Goal: Information Seeking & Learning: Learn about a topic

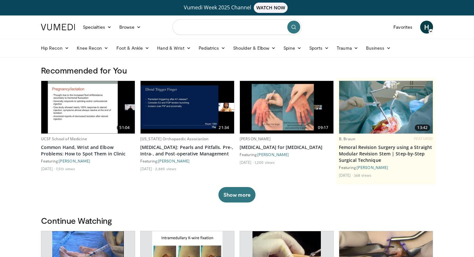
click at [232, 32] on input "Search topics, interventions" at bounding box center [237, 26] width 129 height 15
click at [186, 48] on icon at bounding box center [188, 48] width 5 height 5
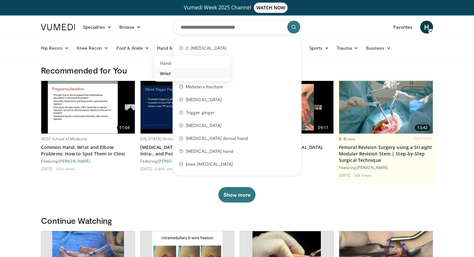
click at [167, 74] on link "Wrist" at bounding box center [191, 73] width 77 height 10
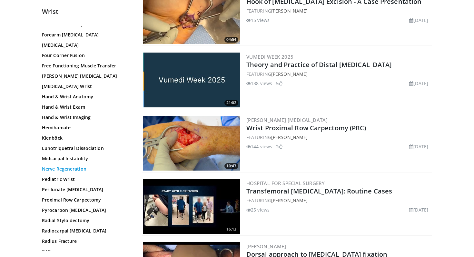
scroll to position [173, 0]
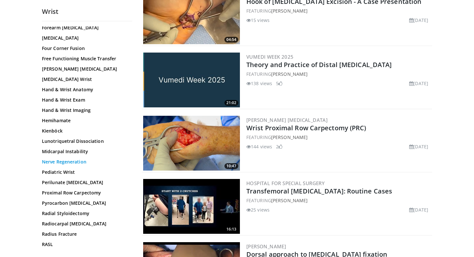
click at [75, 159] on link "Nerve Regeneration" at bounding box center [85, 162] width 87 height 6
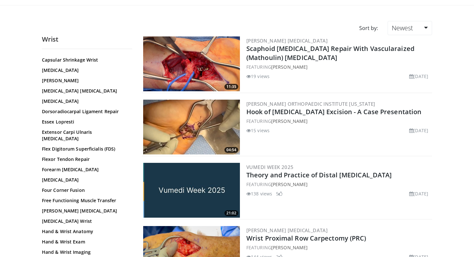
scroll to position [0, 0]
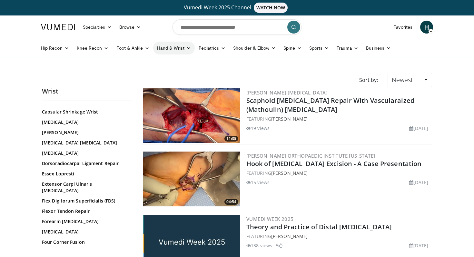
click at [186, 48] on icon at bounding box center [188, 48] width 5 height 5
click at [168, 62] on link "Hand" at bounding box center [191, 63] width 77 height 10
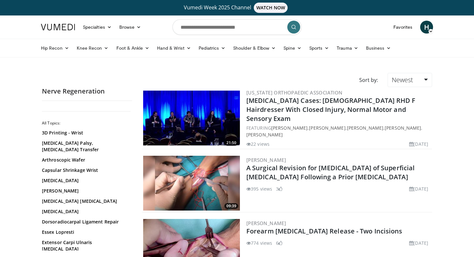
scroll to position [23, 0]
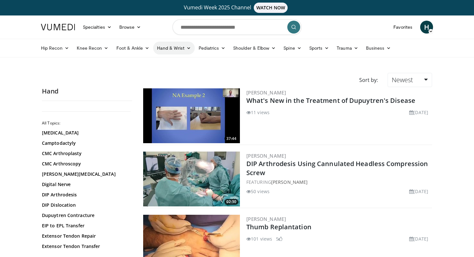
click at [183, 50] on link "Hand & Wrist" at bounding box center [174, 48] width 42 height 13
click at [163, 74] on link "Wrist" at bounding box center [191, 73] width 77 height 10
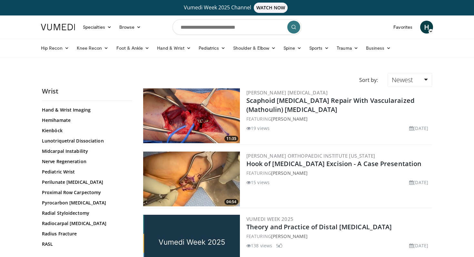
scroll to position [253, 0]
click at [80, 158] on link "Nerve Regeneration" at bounding box center [85, 161] width 87 height 6
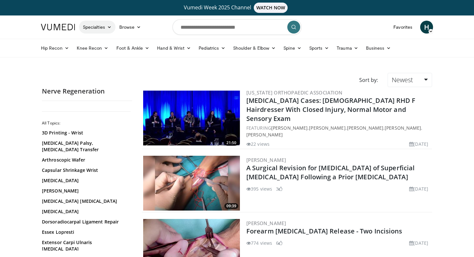
click at [105, 26] on link "Specialties" at bounding box center [97, 27] width 36 height 13
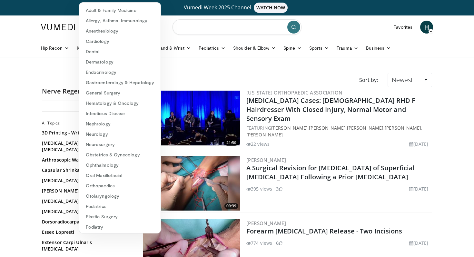
click at [219, 23] on input "Search topics, interventions" at bounding box center [237, 26] width 129 height 15
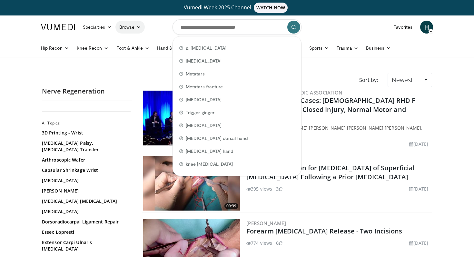
click at [141, 25] on icon at bounding box center [138, 27] width 5 height 5
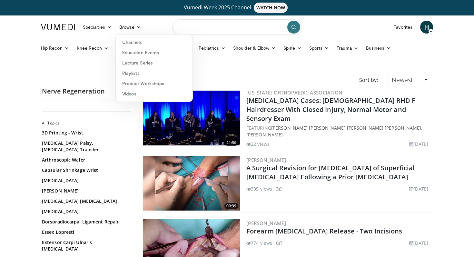
click at [202, 28] on input "Search topics, interventions" at bounding box center [237, 26] width 129 height 15
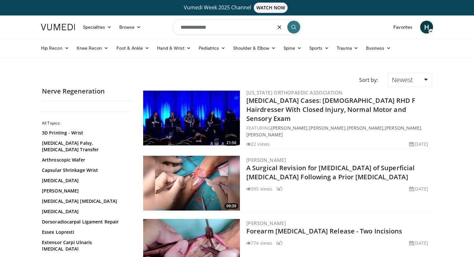
type input "**********"
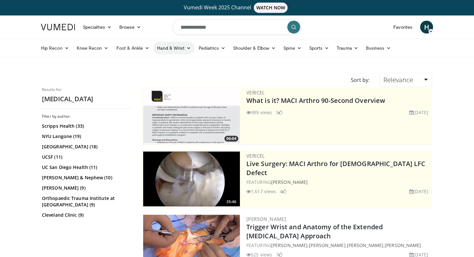
click at [180, 45] on link "Hand & Wrist" at bounding box center [174, 48] width 42 height 13
click at [167, 63] on link "Hand" at bounding box center [191, 63] width 77 height 10
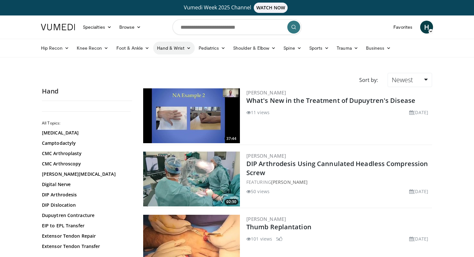
click at [180, 44] on link "Hand & Wrist" at bounding box center [174, 48] width 42 height 13
click at [167, 74] on link "Wrist" at bounding box center [191, 73] width 77 height 10
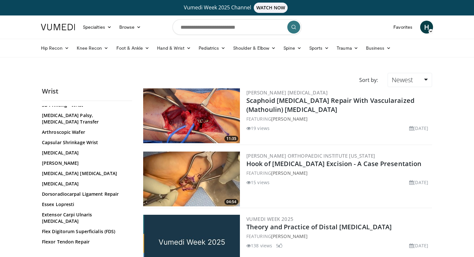
scroll to position [22, 0]
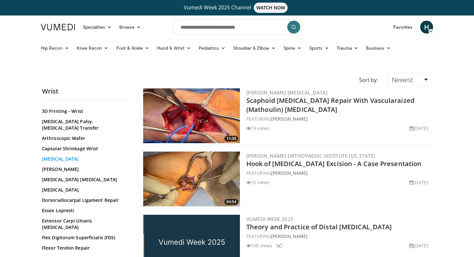
click at [81, 160] on link "[MEDICAL_DATA]" at bounding box center [85, 159] width 87 height 6
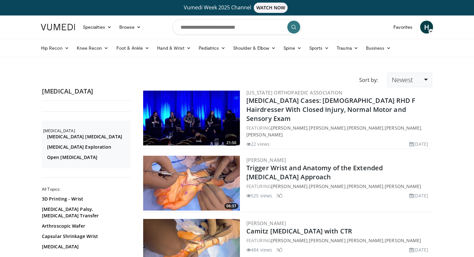
click at [427, 78] on link "Newest" at bounding box center [410, 80] width 45 height 14
click at [403, 127] on link "Views" at bounding box center [413, 127] width 51 height 10
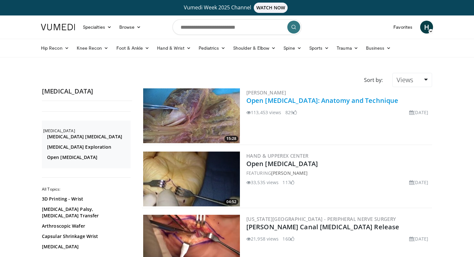
click at [377, 101] on link "Open [MEDICAL_DATA]: Anatomy and Technique" at bounding box center [322, 100] width 152 height 9
click at [166, 181] on img at bounding box center [191, 179] width 97 height 55
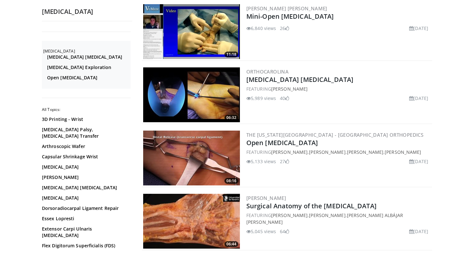
scroll to position [653, 0]
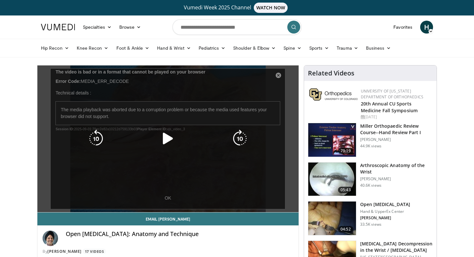
click at [162, 136] on icon "Video Player" at bounding box center [168, 139] width 18 height 18
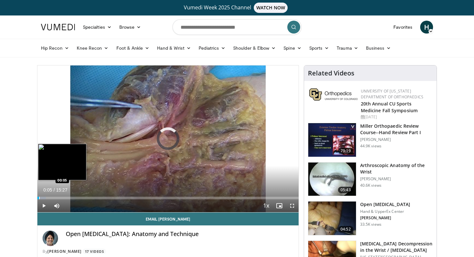
click at [39, 197] on div "Progress Bar" at bounding box center [39, 198] width 1 height 3
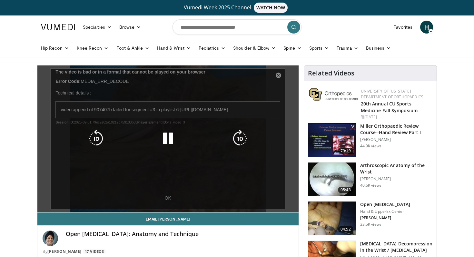
click at [171, 198] on div "10 seconds Tap to unmute" at bounding box center [167, 138] width 261 height 147
click at [166, 198] on div "10 seconds Tap to unmute" at bounding box center [167, 138] width 261 height 147
click at [173, 138] on icon "Video Player" at bounding box center [168, 139] width 18 height 18
click at [243, 137] on icon "Video Player" at bounding box center [240, 139] width 18 height 18
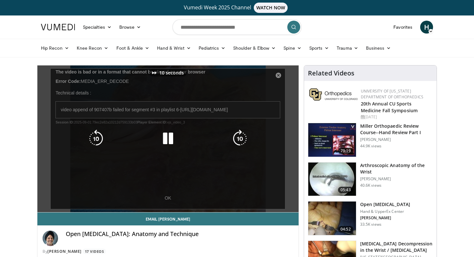
click at [243, 137] on icon "Video Player" at bounding box center [240, 139] width 18 height 18
click at [277, 74] on div "20 seconds Tap to unmute" at bounding box center [167, 138] width 261 height 147
click at [277, 75] on div "20 seconds Tap to unmute" at bounding box center [167, 138] width 261 height 147
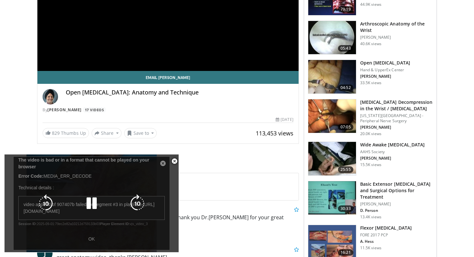
scroll to position [169, 0]
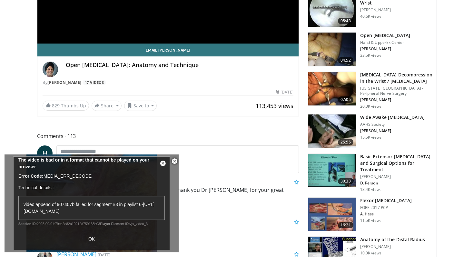
click at [176, 160] on span "Video Player" at bounding box center [174, 161] width 13 height 13
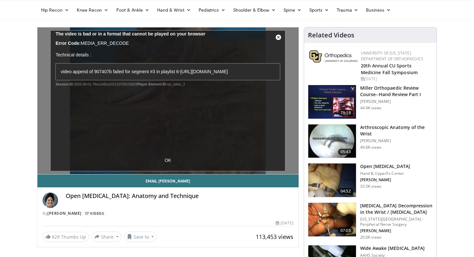
scroll to position [0, 0]
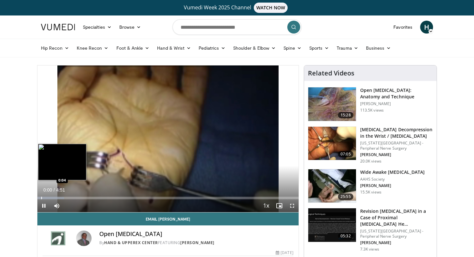
click at [41, 198] on video-js "**********" at bounding box center [167, 138] width 261 height 147
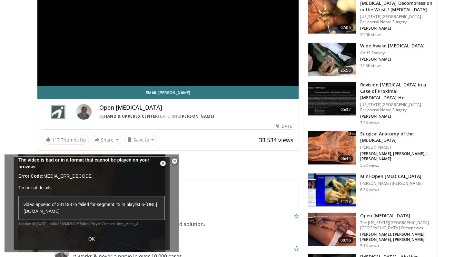
scroll to position [127, 0]
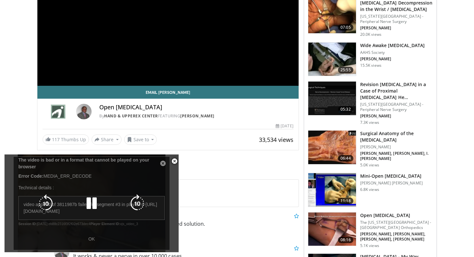
click at [91, 242] on div "10 seconds Tap to unmute" at bounding box center [92, 203] width 174 height 98
click at [163, 166] on div "10 seconds Tap to unmute" at bounding box center [92, 203] width 174 height 98
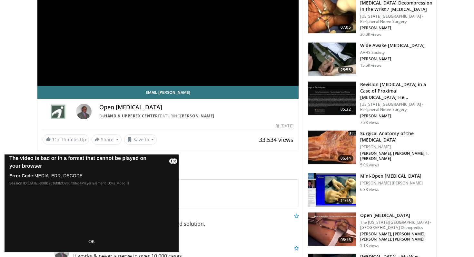
click at [174, 161] on span "Video Player" at bounding box center [174, 161] width 13 height 13
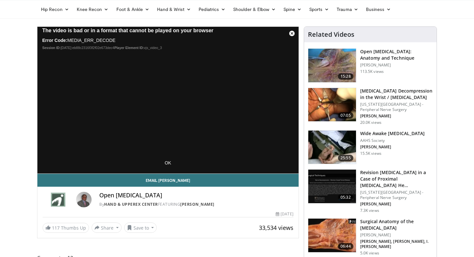
scroll to position [20, 0]
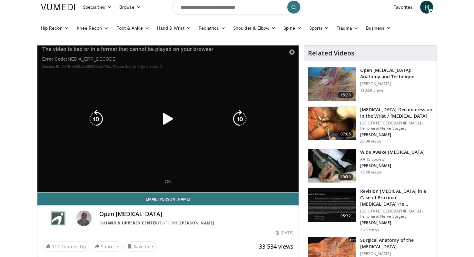
click at [284, 55] on div "10 seconds Tap to unmute" at bounding box center [167, 118] width 261 height 147
click at [293, 52] on div "10 seconds Tap to unmute" at bounding box center [167, 118] width 261 height 147
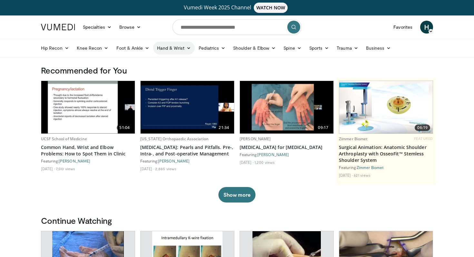
click at [169, 46] on link "Hand & Wrist" at bounding box center [174, 48] width 42 height 13
click at [169, 59] on link "Hand" at bounding box center [191, 63] width 77 height 10
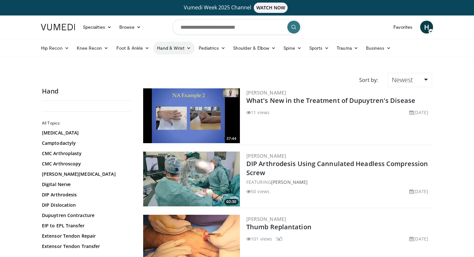
click at [180, 50] on link "Hand & Wrist" at bounding box center [174, 48] width 42 height 13
click at [169, 74] on link "Wrist" at bounding box center [191, 73] width 77 height 10
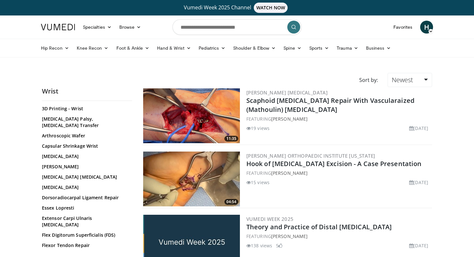
scroll to position [25, 0]
click at [84, 156] on link "[MEDICAL_DATA]" at bounding box center [85, 156] width 87 height 6
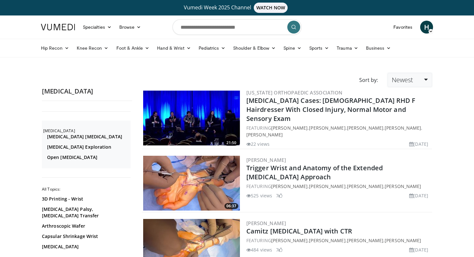
click at [392, 85] on link "Newest" at bounding box center [410, 80] width 45 height 14
click at [402, 127] on link "Views" at bounding box center [413, 127] width 51 height 10
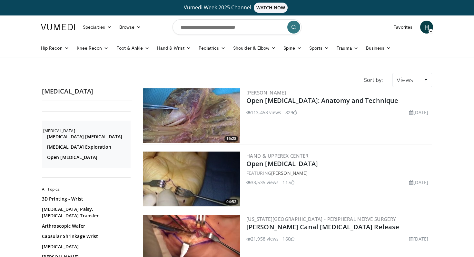
scroll to position [37, 0]
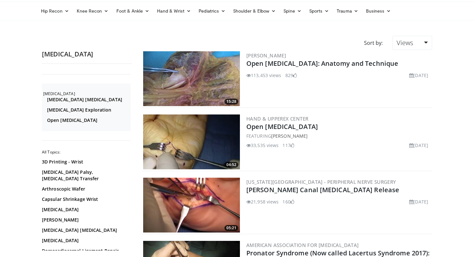
click at [211, 137] on img at bounding box center [191, 141] width 97 height 55
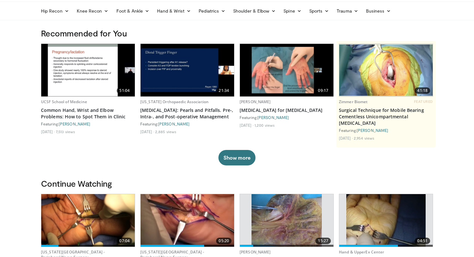
scroll to position [59, 0]
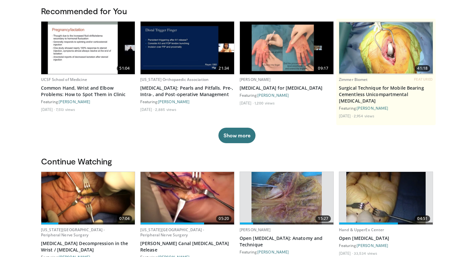
click at [81, 201] on img at bounding box center [88, 198] width 94 height 53
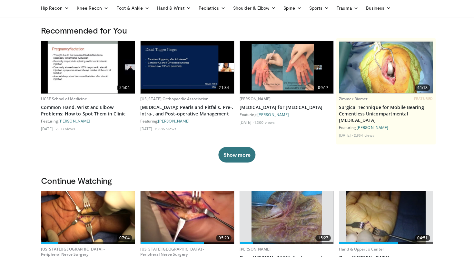
scroll to position [0, 0]
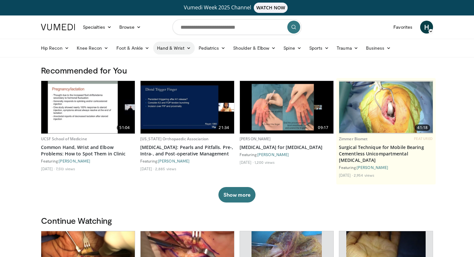
click at [187, 49] on icon at bounding box center [188, 48] width 5 height 5
click at [169, 76] on link "Wrist" at bounding box center [191, 73] width 77 height 10
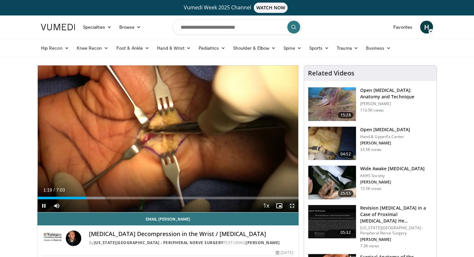
click at [292, 206] on span "Video Player" at bounding box center [292, 205] width 13 height 13
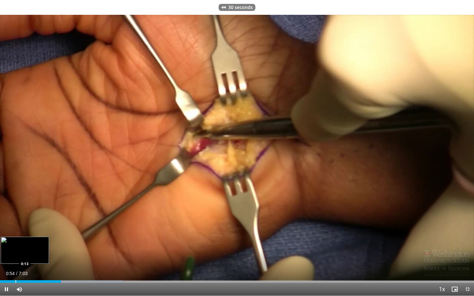
click at [15, 257] on div "Progress Bar" at bounding box center [15, 282] width 1 height 3
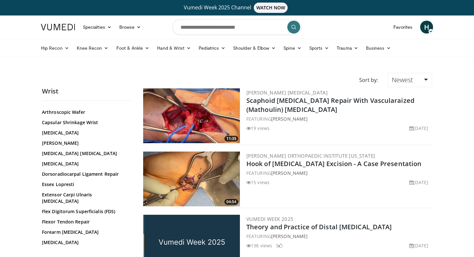
scroll to position [50, 0]
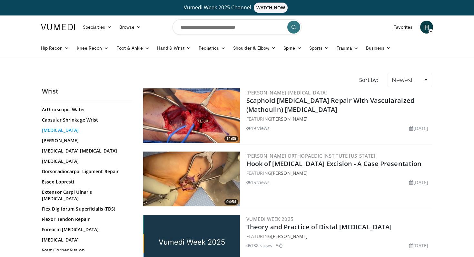
click at [63, 130] on link "[MEDICAL_DATA]" at bounding box center [85, 130] width 87 height 6
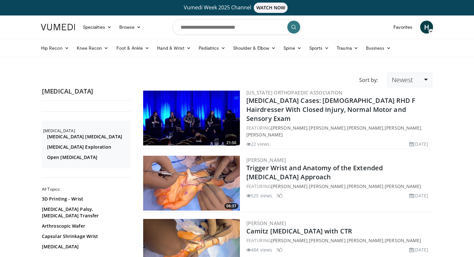
click at [400, 84] on span "Newest" at bounding box center [402, 79] width 21 height 9
click at [404, 124] on link "Views" at bounding box center [413, 127] width 51 height 10
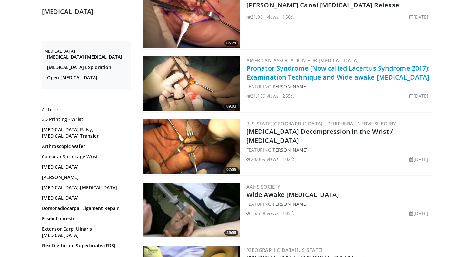
scroll to position [223, 0]
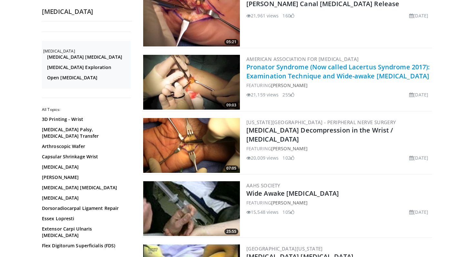
click at [265, 135] on link "[MEDICAL_DATA] Decompression in the Wrist / [MEDICAL_DATA]" at bounding box center [319, 135] width 147 height 18
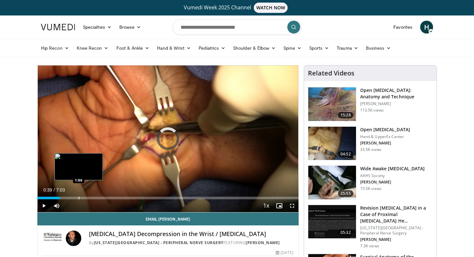
drag, startPoint x: 42, startPoint y: 198, endPoint x: 78, endPoint y: 198, distance: 35.8
click at [79, 198] on div "Loaded : 0.00% 1:06 1:06" at bounding box center [167, 198] width 261 height 3
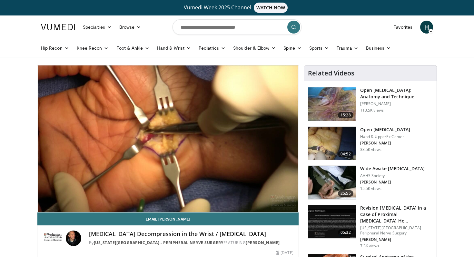
click at [331, 141] on img at bounding box center [332, 144] width 48 height 34
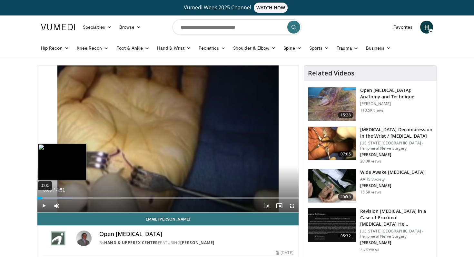
click at [42, 198] on div "Loaded : 13.60% 0:05 0:05" at bounding box center [167, 198] width 261 height 3
click at [43, 198] on div "0:06" at bounding box center [43, 198] width 1 height 3
click at [44, 198] on div "0:07" at bounding box center [44, 198] width 1 height 3
click at [48, 198] on div "0:11" at bounding box center [48, 198] width 1 height 3
click at [51, 198] on div "0:14" at bounding box center [51, 198] width 1 height 3
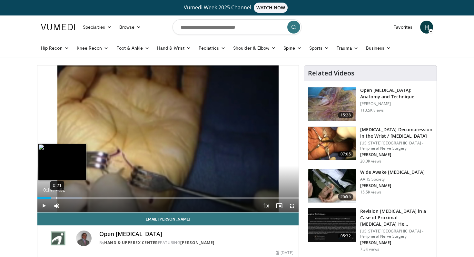
click at [56, 198] on div "0:21" at bounding box center [56, 198] width 1 height 3
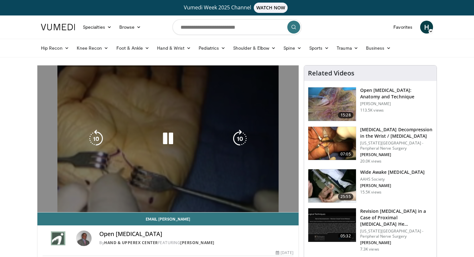
click at [291, 204] on video-js "**********" at bounding box center [167, 138] width 261 height 147
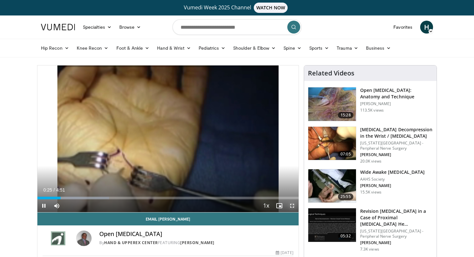
click at [292, 208] on span "Video Player" at bounding box center [292, 205] width 13 height 13
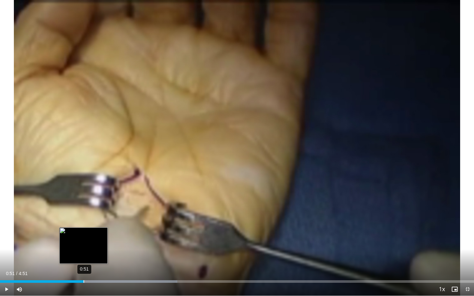
click at [84, 257] on div "0:51" at bounding box center [84, 282] width 1 height 3
click at [89, 257] on div "0:54" at bounding box center [89, 282] width 1 height 3
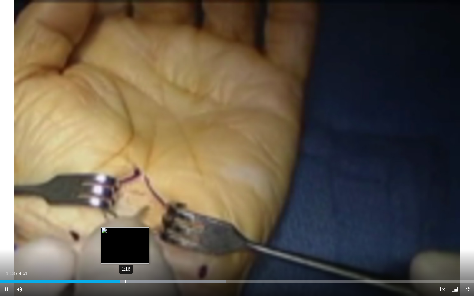
click at [125, 257] on div "1:16" at bounding box center [125, 282] width 1 height 3
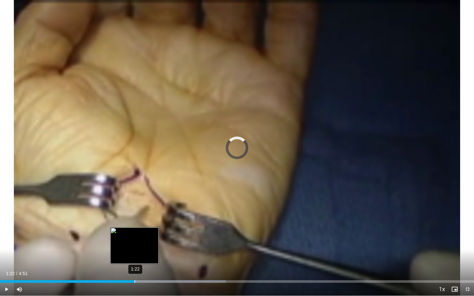
click at [134, 257] on div "1:22" at bounding box center [134, 282] width 1 height 3
click at [137, 257] on div "1:23" at bounding box center [136, 282] width 1 height 3
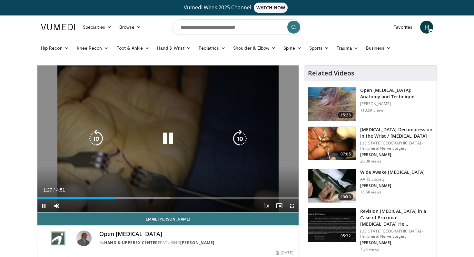
click at [175, 129] on div "10 seconds Tap to unmute" at bounding box center [167, 138] width 261 height 147
